Goal: Transaction & Acquisition: Purchase product/service

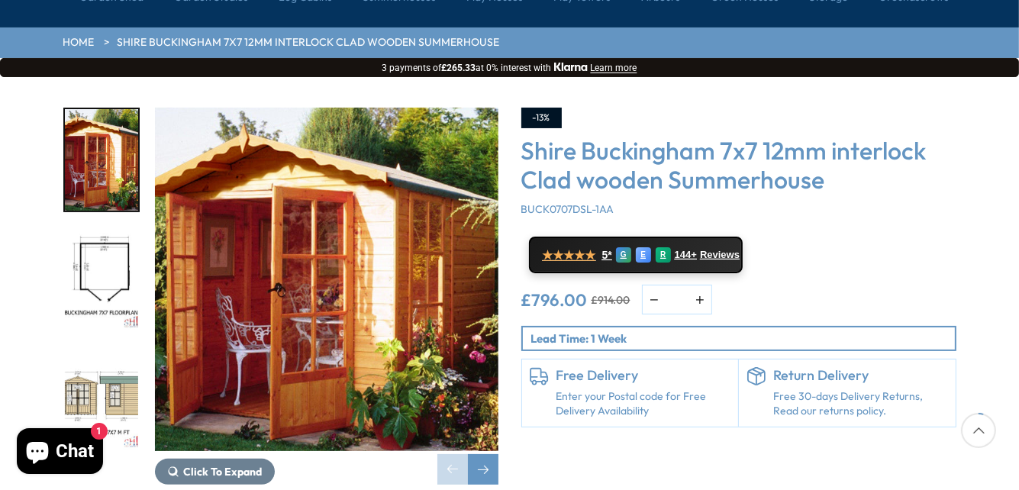
scroll to position [170, 0]
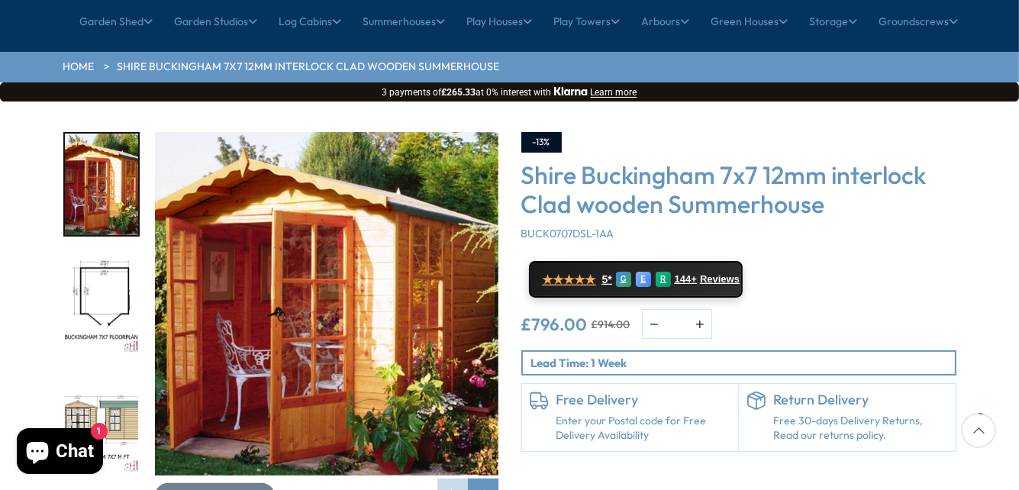
click at [93, 253] on img "2 / 10" at bounding box center [101, 304] width 73 height 102
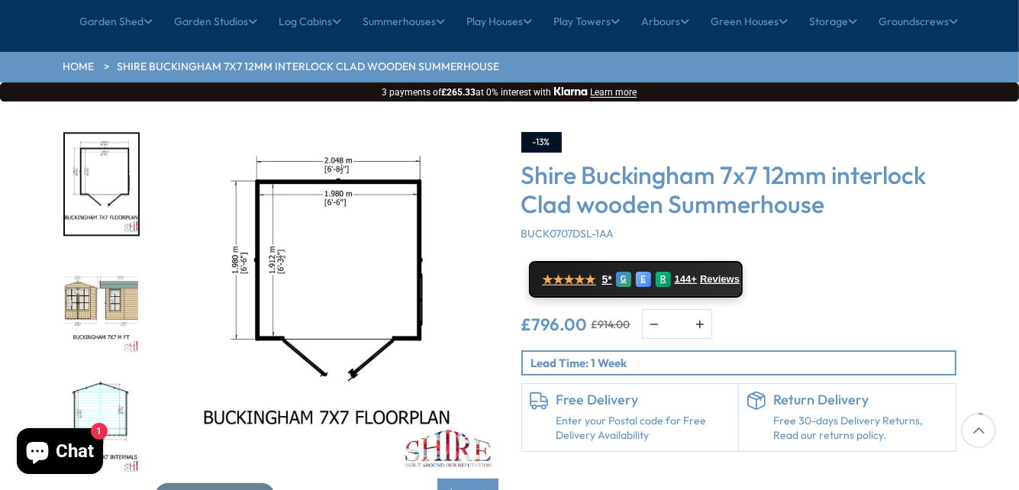
click at [93, 253] on img "3 / 10" at bounding box center [101, 304] width 73 height 102
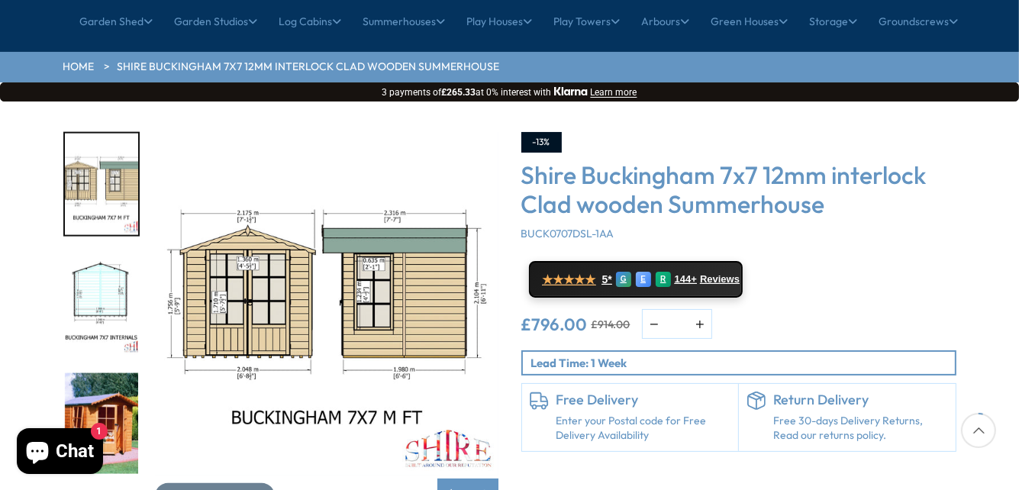
click at [97, 156] on img "3 / 10" at bounding box center [101, 185] width 73 height 102
click at [98, 253] on img "4 / 10" at bounding box center [101, 304] width 73 height 102
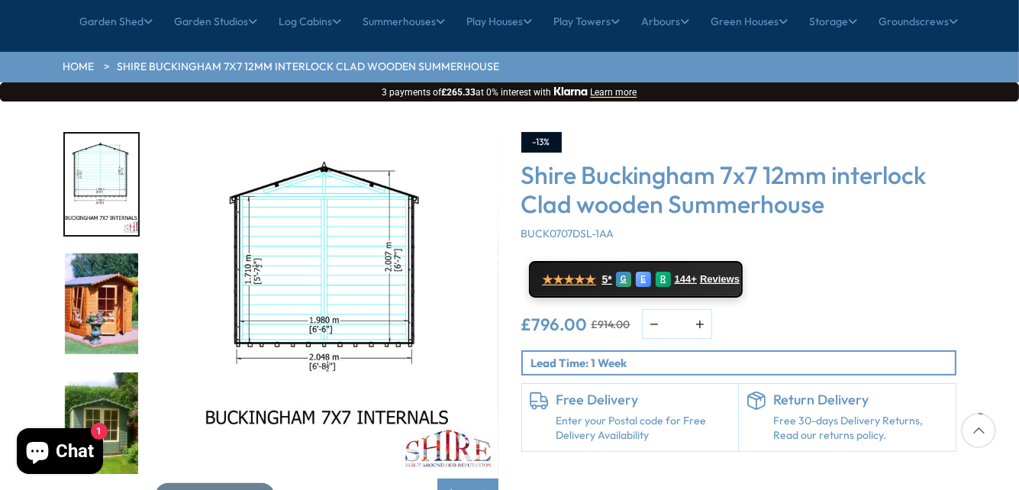
click at [100, 381] on img "6 / 10" at bounding box center [101, 424] width 73 height 102
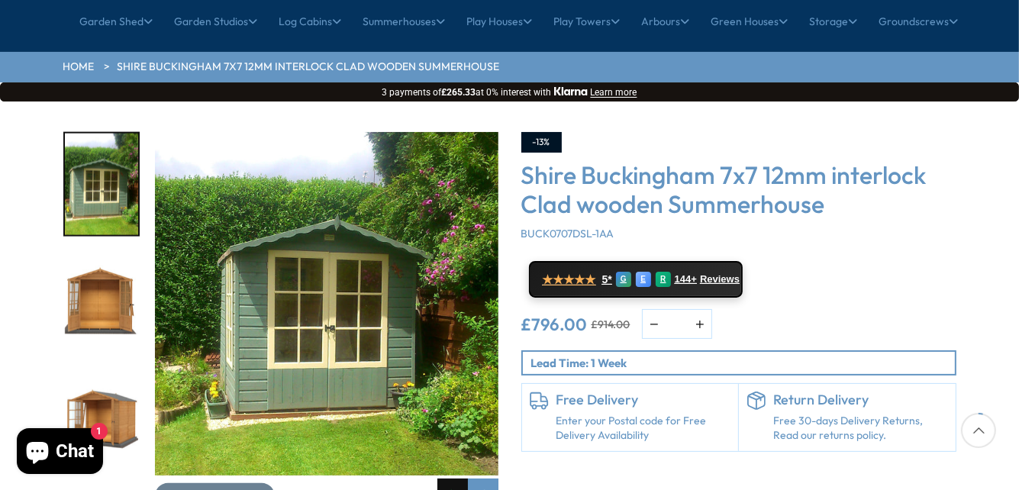
click at [453, 479] on div "Previous slide" at bounding box center [452, 494] width 31 height 31
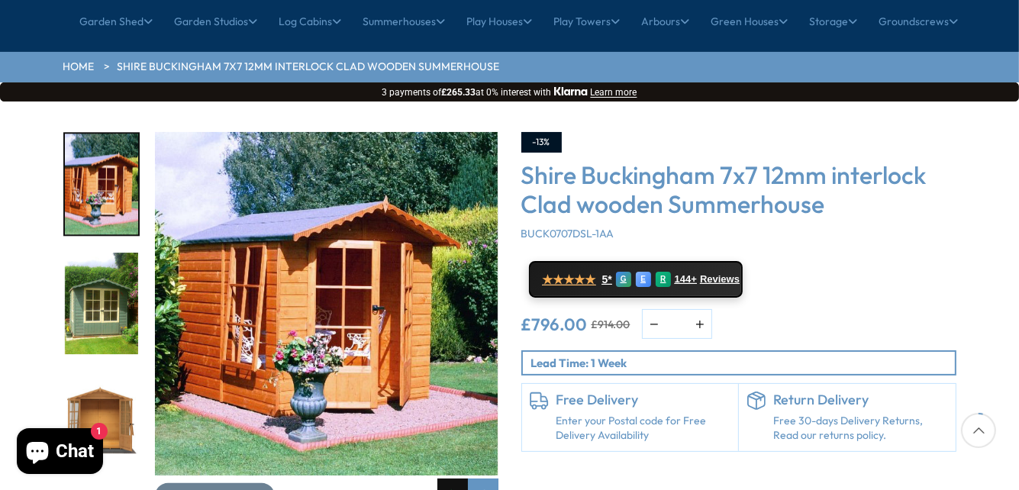
click at [453, 479] on div "Previous slide" at bounding box center [452, 494] width 31 height 31
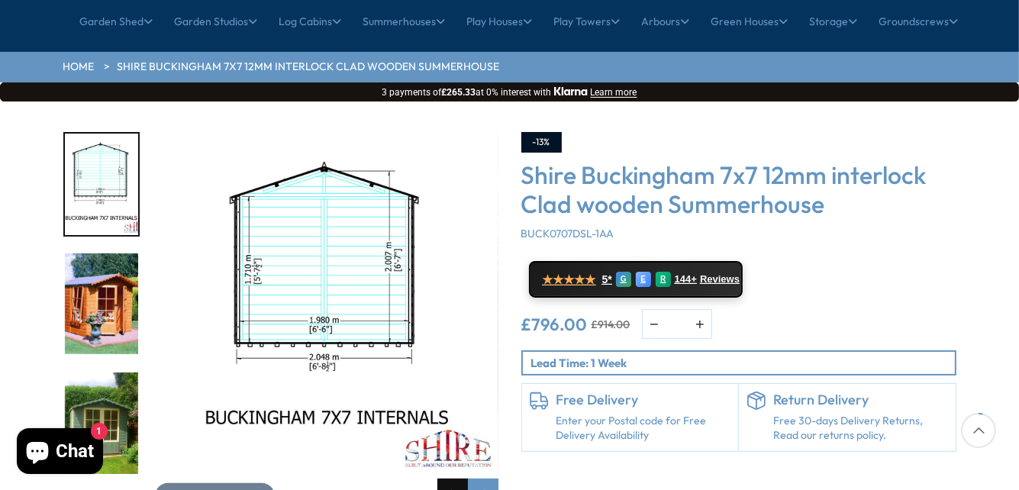
click at [453, 479] on div "Previous slide" at bounding box center [452, 494] width 31 height 31
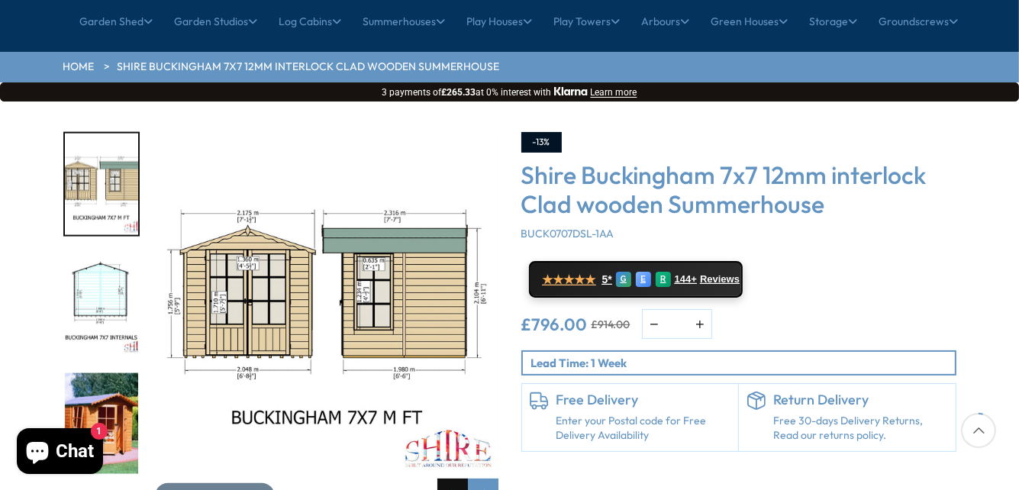
click at [453, 479] on div "Previous slide" at bounding box center [452, 494] width 31 height 31
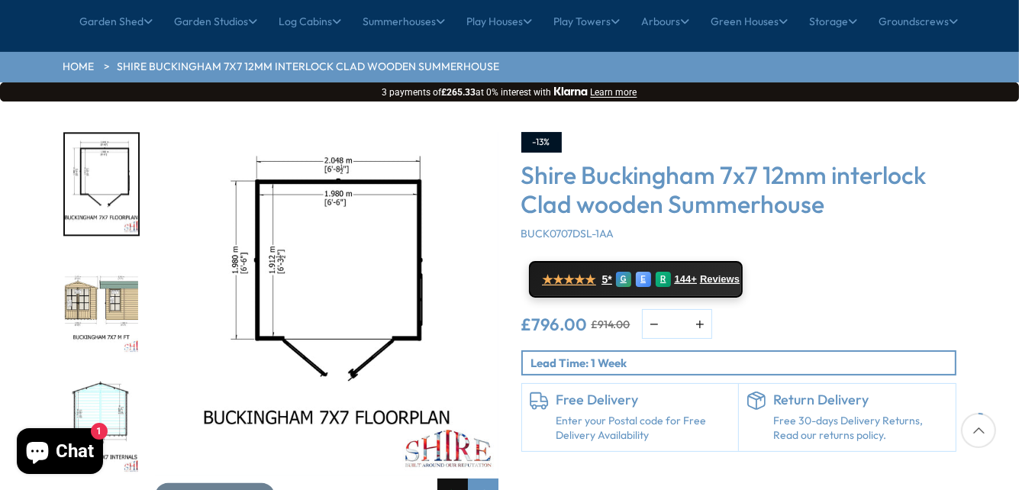
click at [453, 479] on div "Previous slide" at bounding box center [452, 494] width 31 height 31
